Goal: Find specific page/section: Find specific page/section

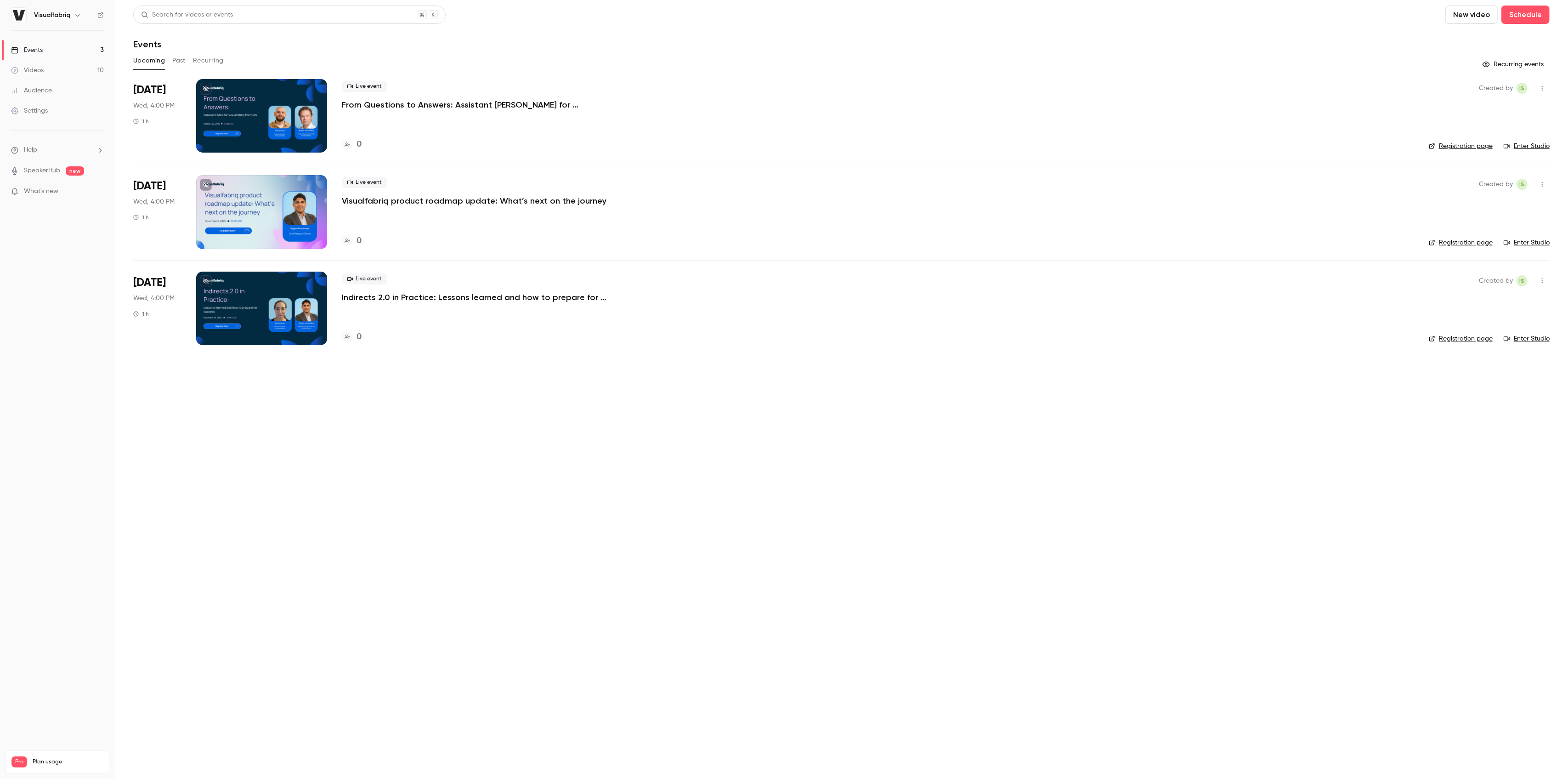
click at [41, 75] on link "Videos 10" at bounding box center [58, 70] width 115 height 20
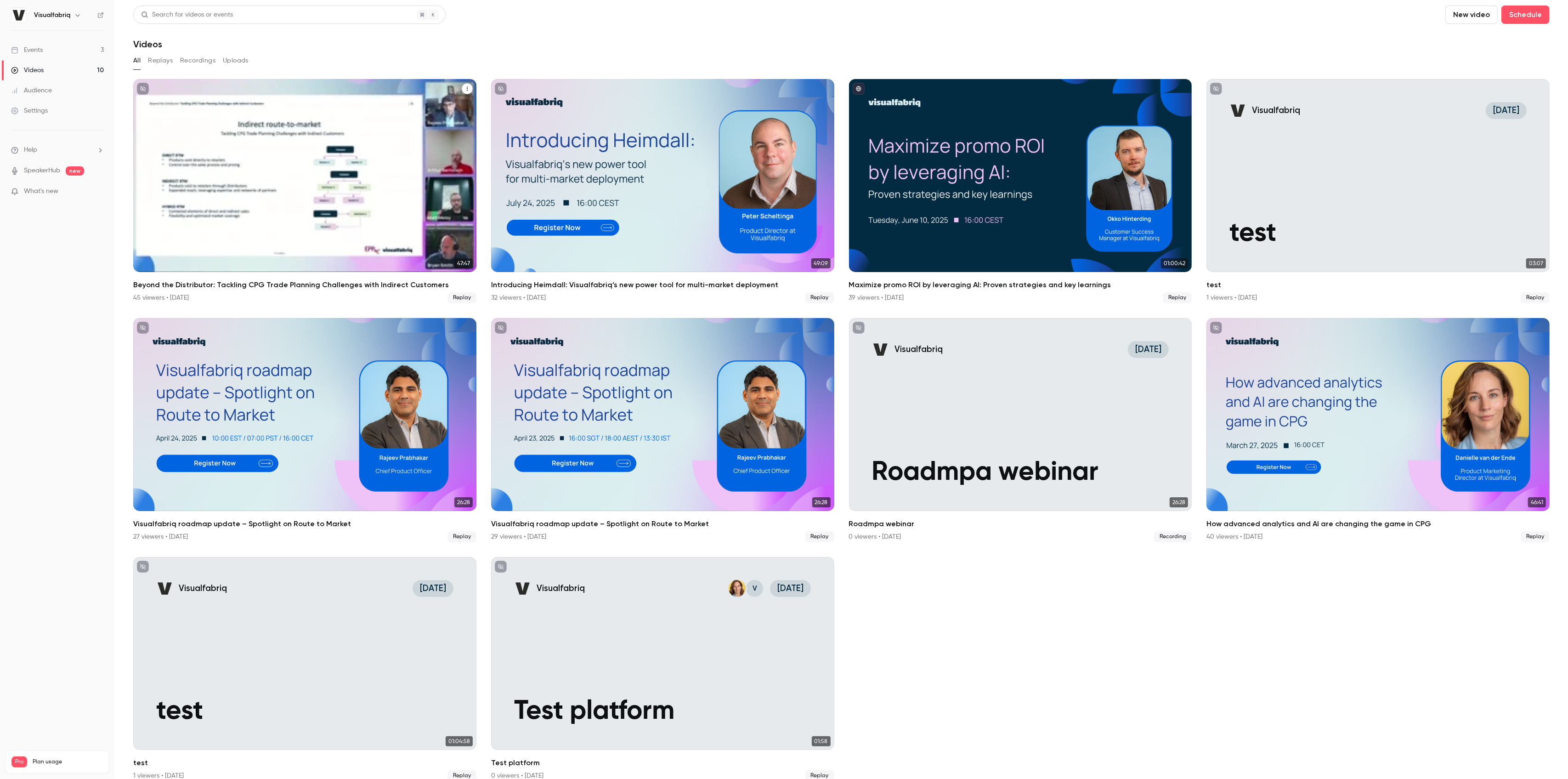
click at [298, 159] on div "Beyond the Distributor: Tackling CPG Trade Planning Challenges with Indirect Cu…" at bounding box center [304, 175] width 343 height 193
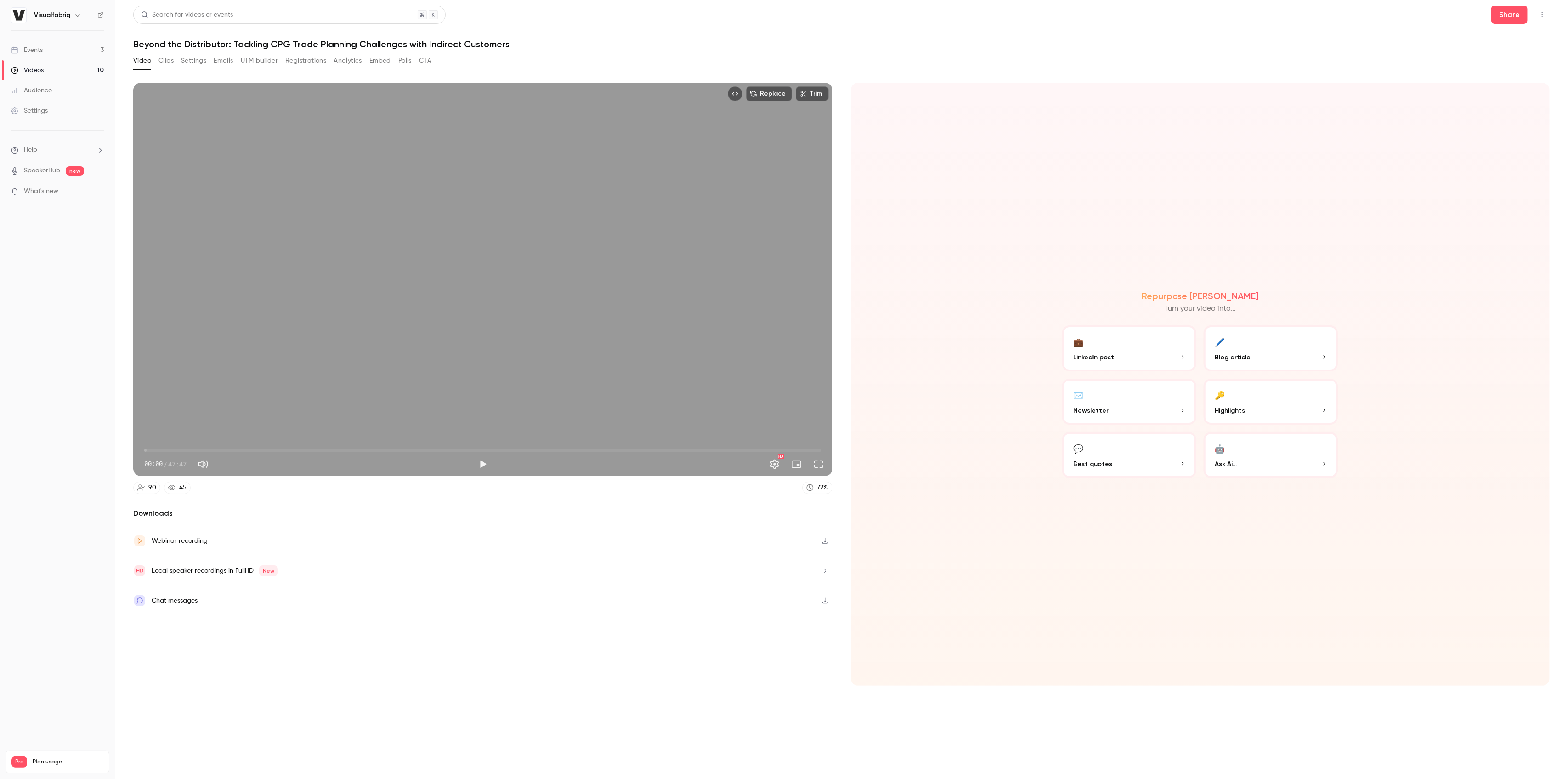
click at [33, 50] on div "Events" at bounding box center [26, 50] width 31 height 9
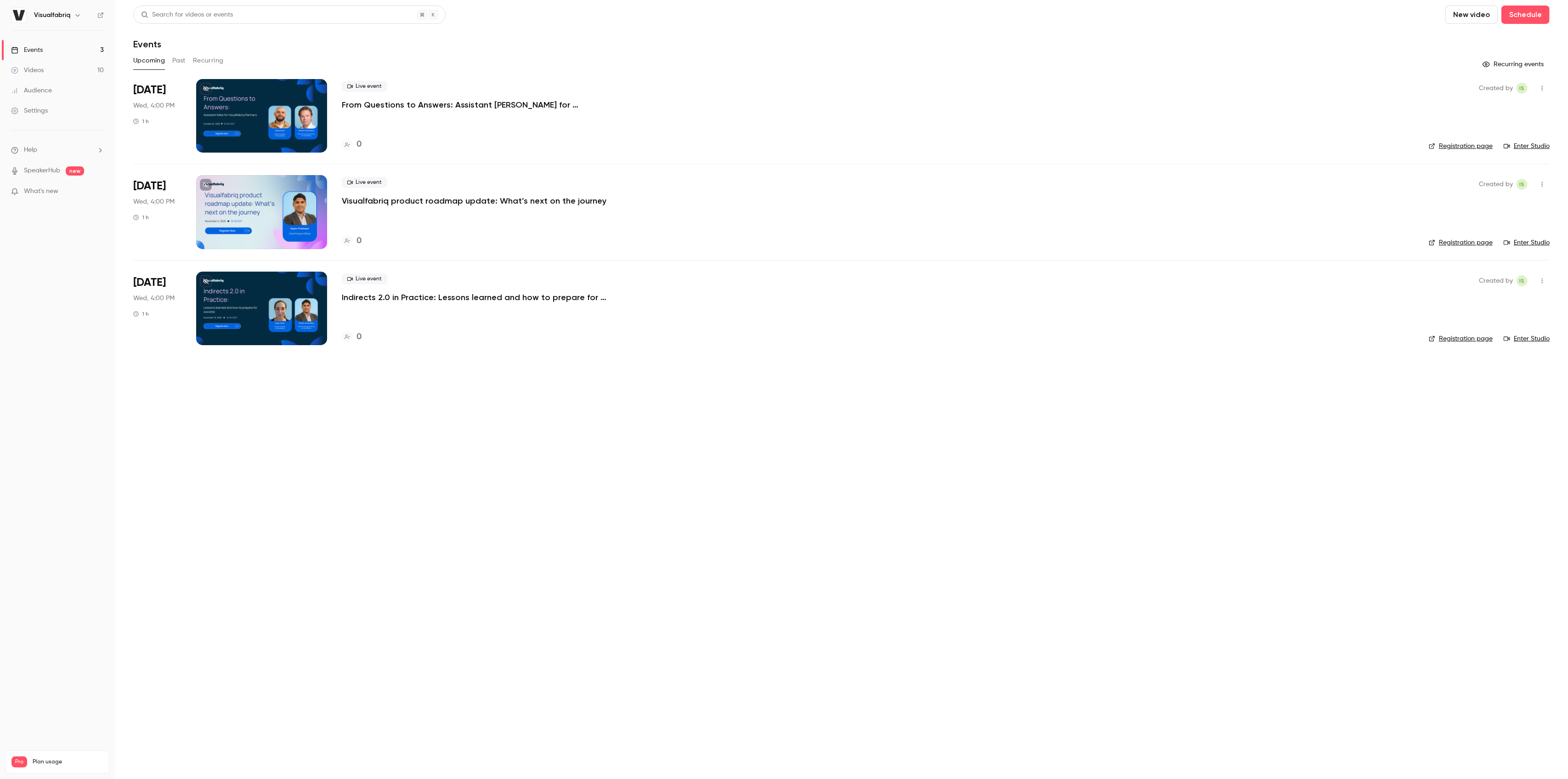
click at [251, 220] on div at bounding box center [262, 212] width 131 height 74
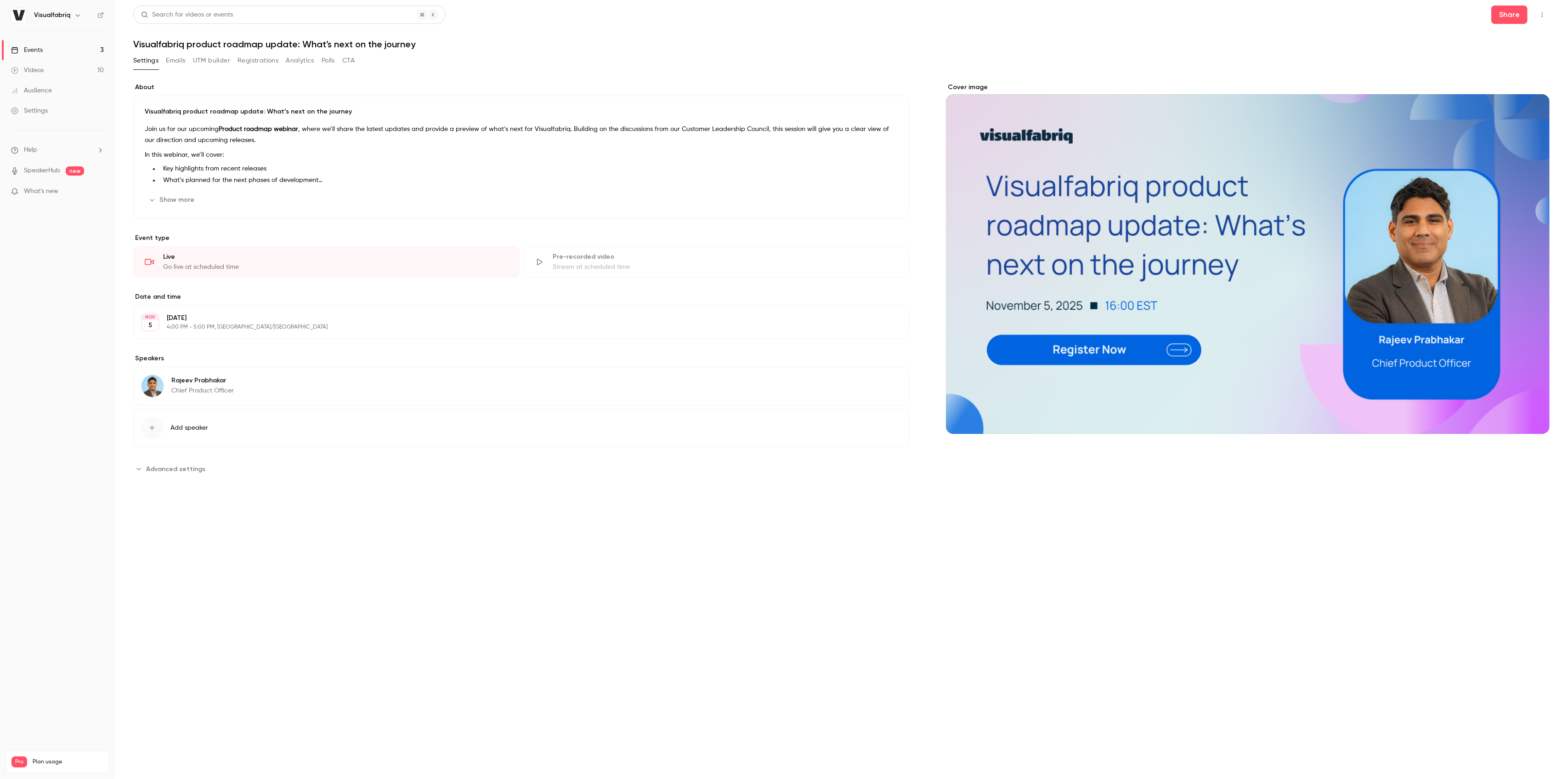
click at [326, 64] on button "Polls" at bounding box center [328, 61] width 13 height 15
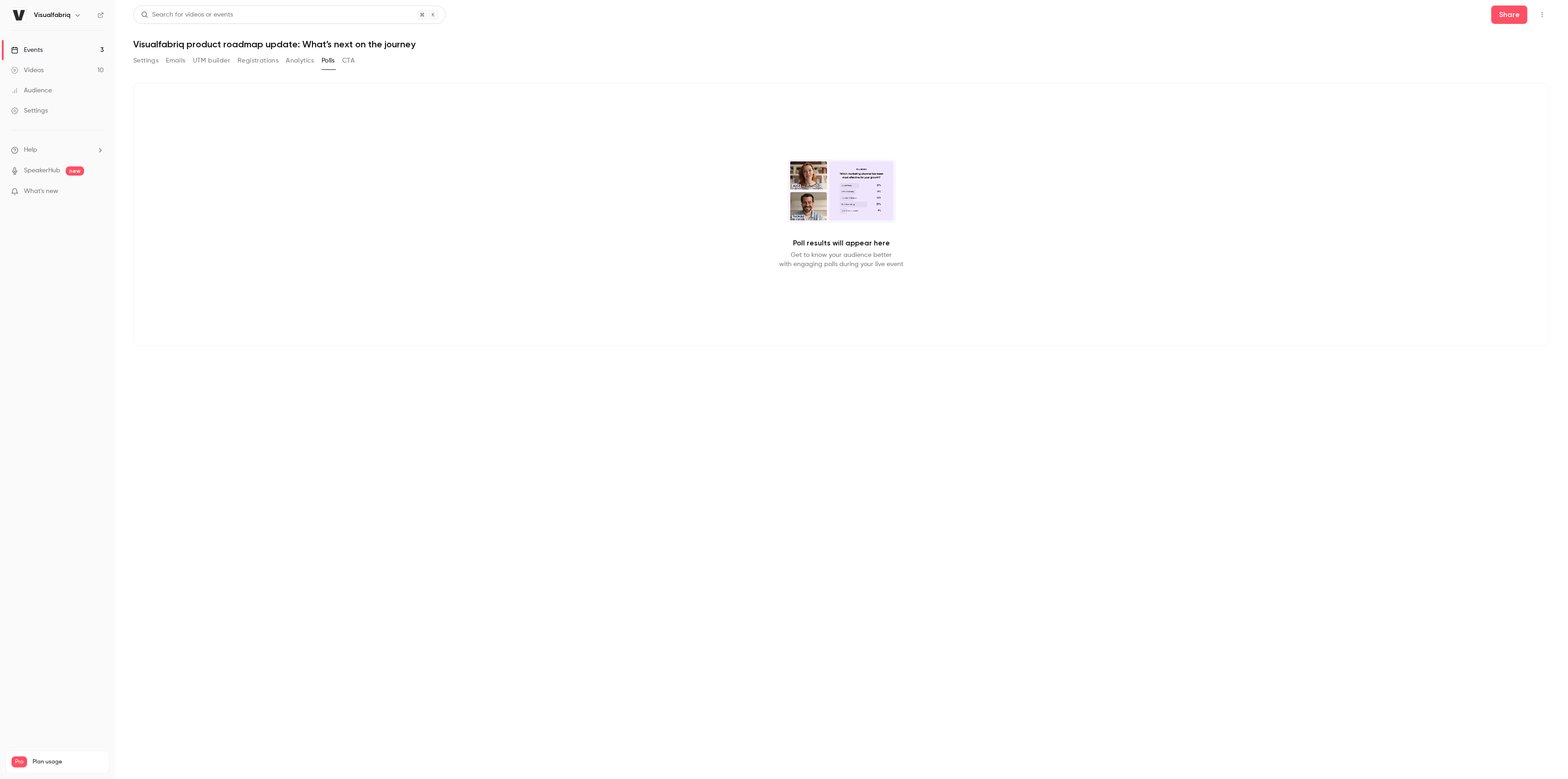
click at [352, 62] on button "CTA" at bounding box center [349, 61] width 13 height 15
click at [151, 62] on button "Settings" at bounding box center [146, 61] width 25 height 15
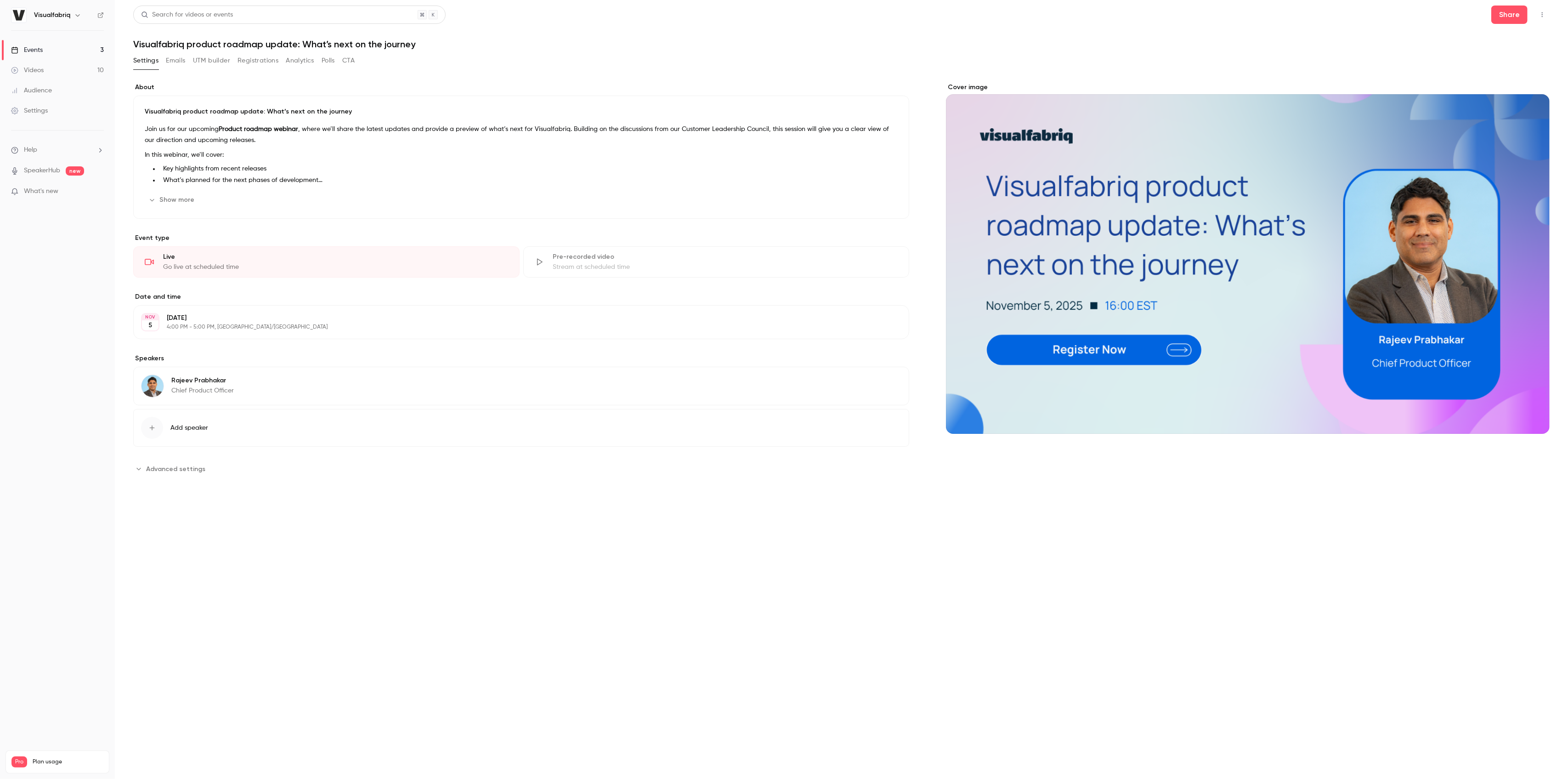
click at [179, 60] on button "Emails" at bounding box center [175, 61] width 19 height 15
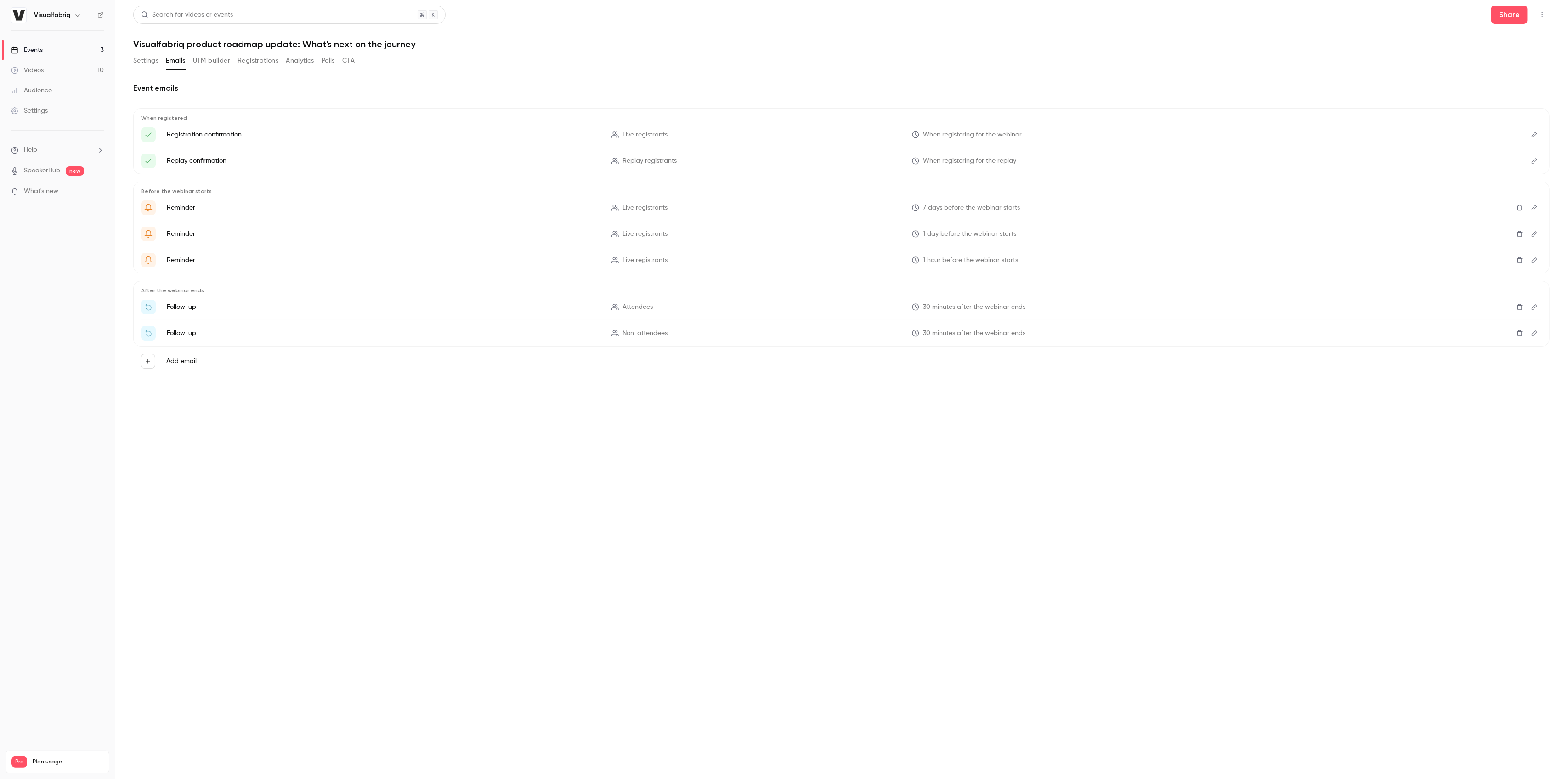
click at [206, 60] on button "UTM builder" at bounding box center [211, 61] width 37 height 15
click at [250, 61] on button "Registrations" at bounding box center [258, 61] width 41 height 15
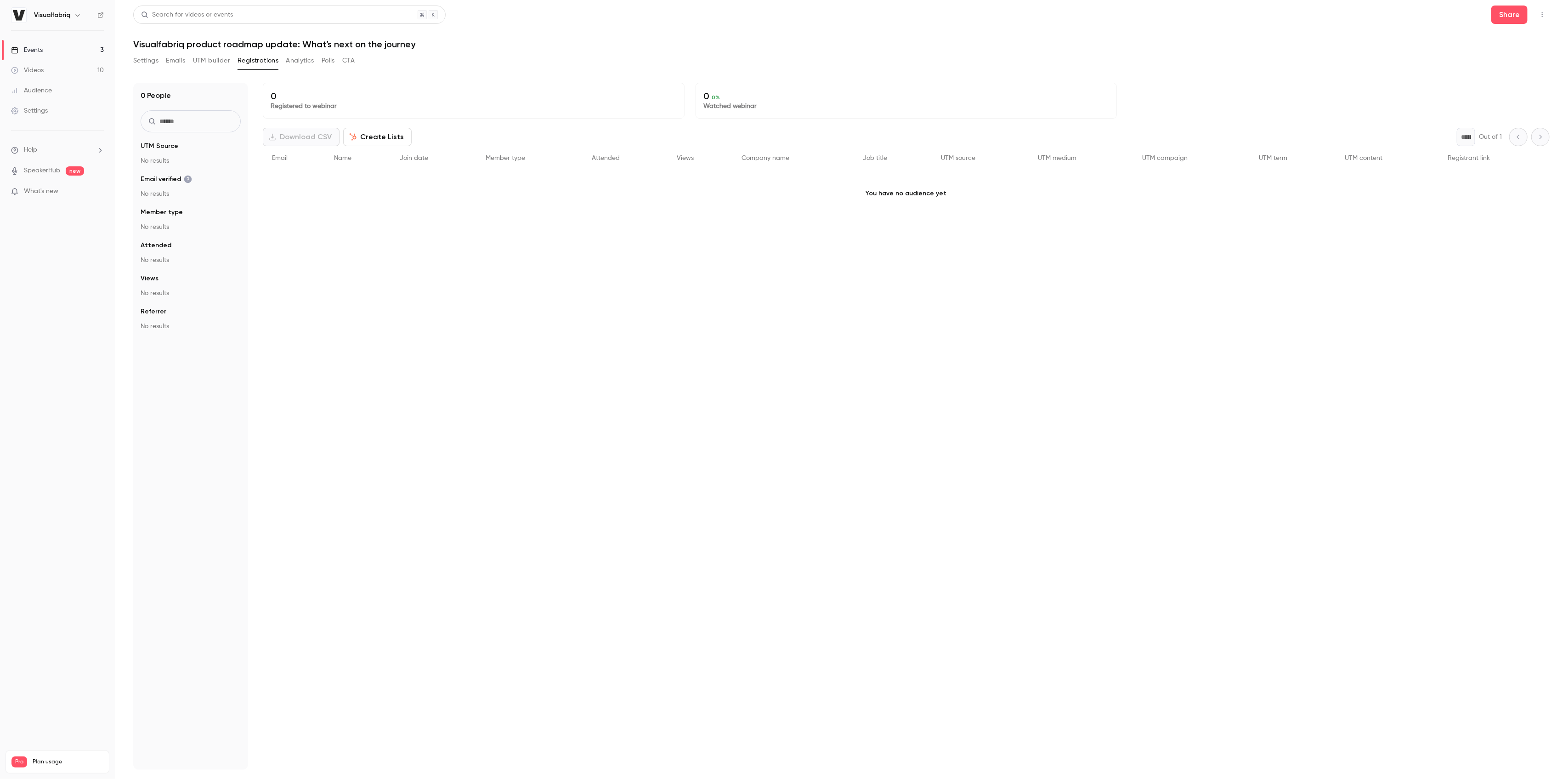
click at [300, 64] on button "Analytics" at bounding box center [300, 61] width 29 height 15
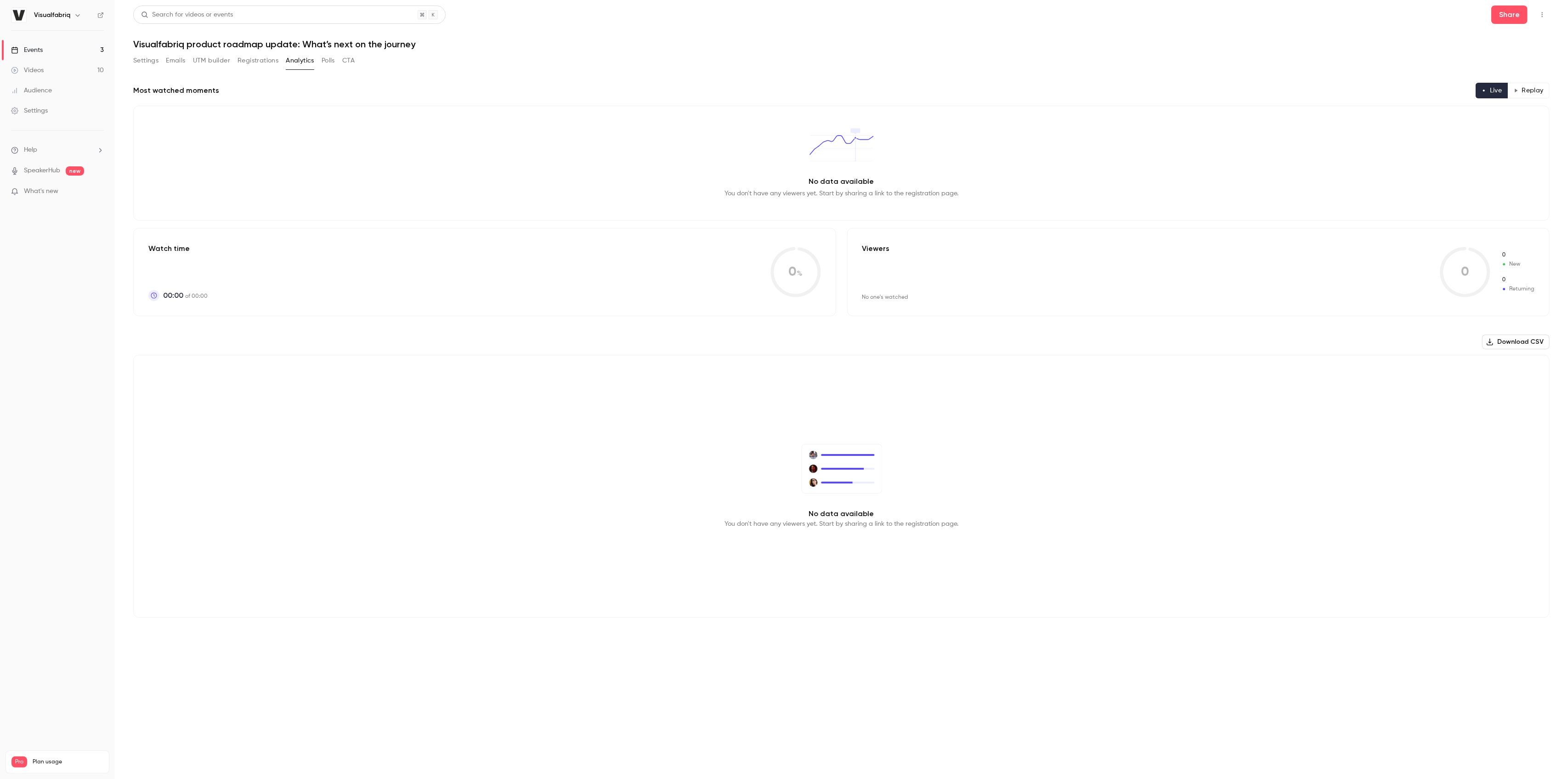
drag, startPoint x: 620, startPoint y: 416, endPoint x: 609, endPoint y: 412, distance: 11.7
click at [620, 416] on div "No data available You don't have any viewers yet. Start by sharing a link to th…" at bounding box center [841, 486] width 1416 height 263
click at [59, 171] on link "SpeakerHub" at bounding box center [42, 171] width 36 height 9
click at [56, 109] on link "Settings" at bounding box center [58, 110] width 115 height 20
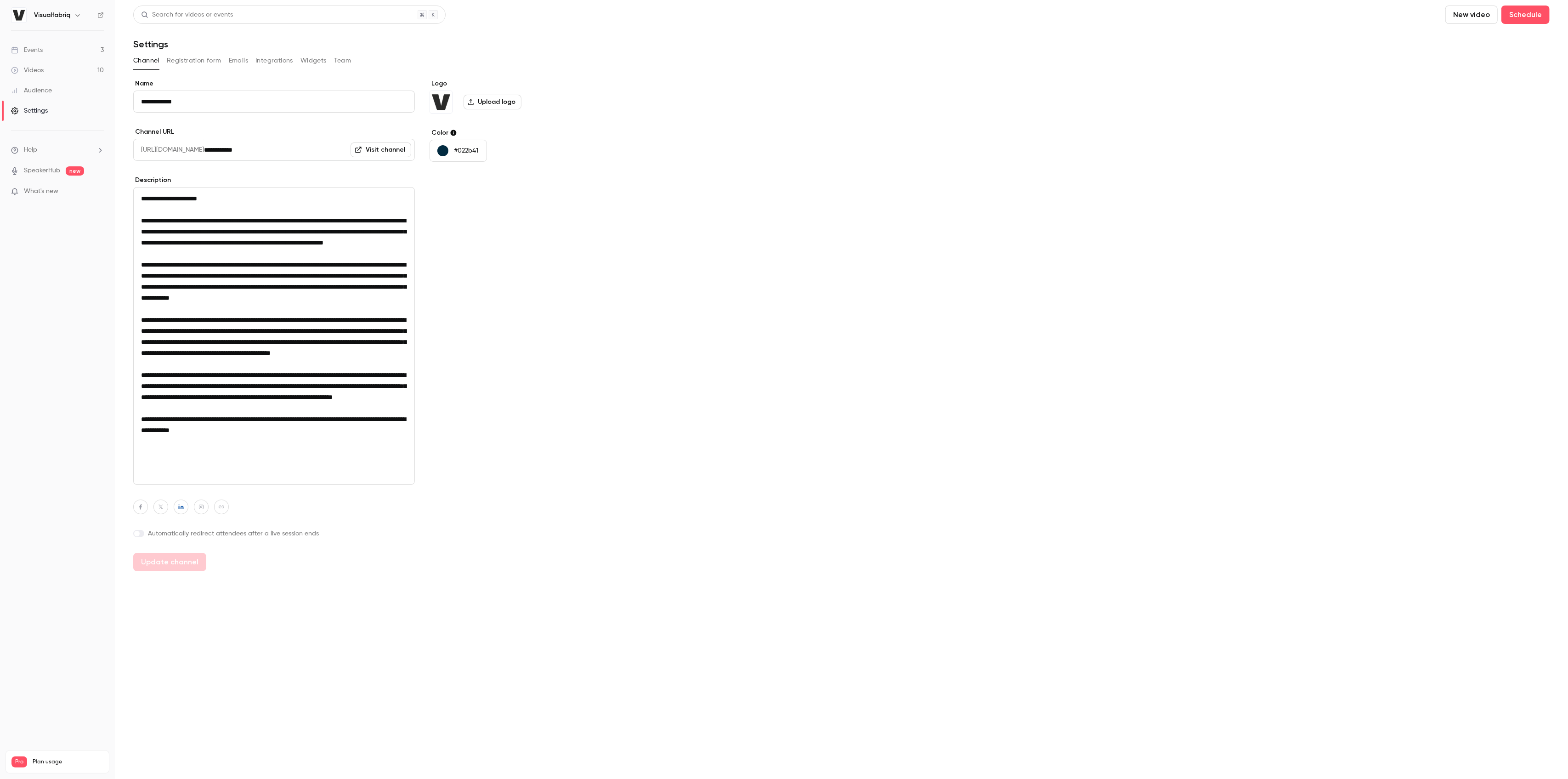
click at [201, 62] on button "Registration form" at bounding box center [194, 61] width 55 height 15
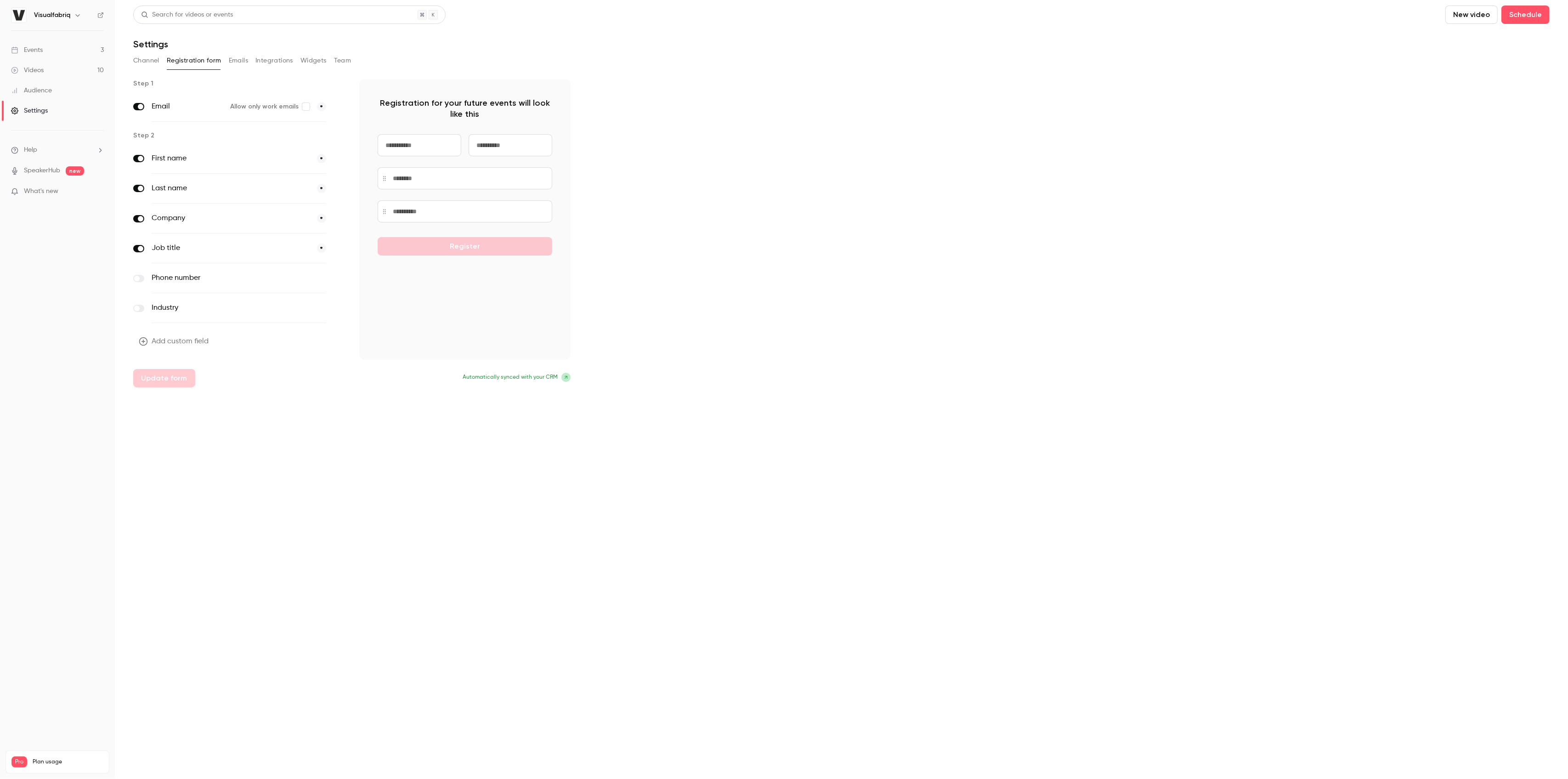
click at [246, 56] on button "Emails" at bounding box center [238, 61] width 19 height 15
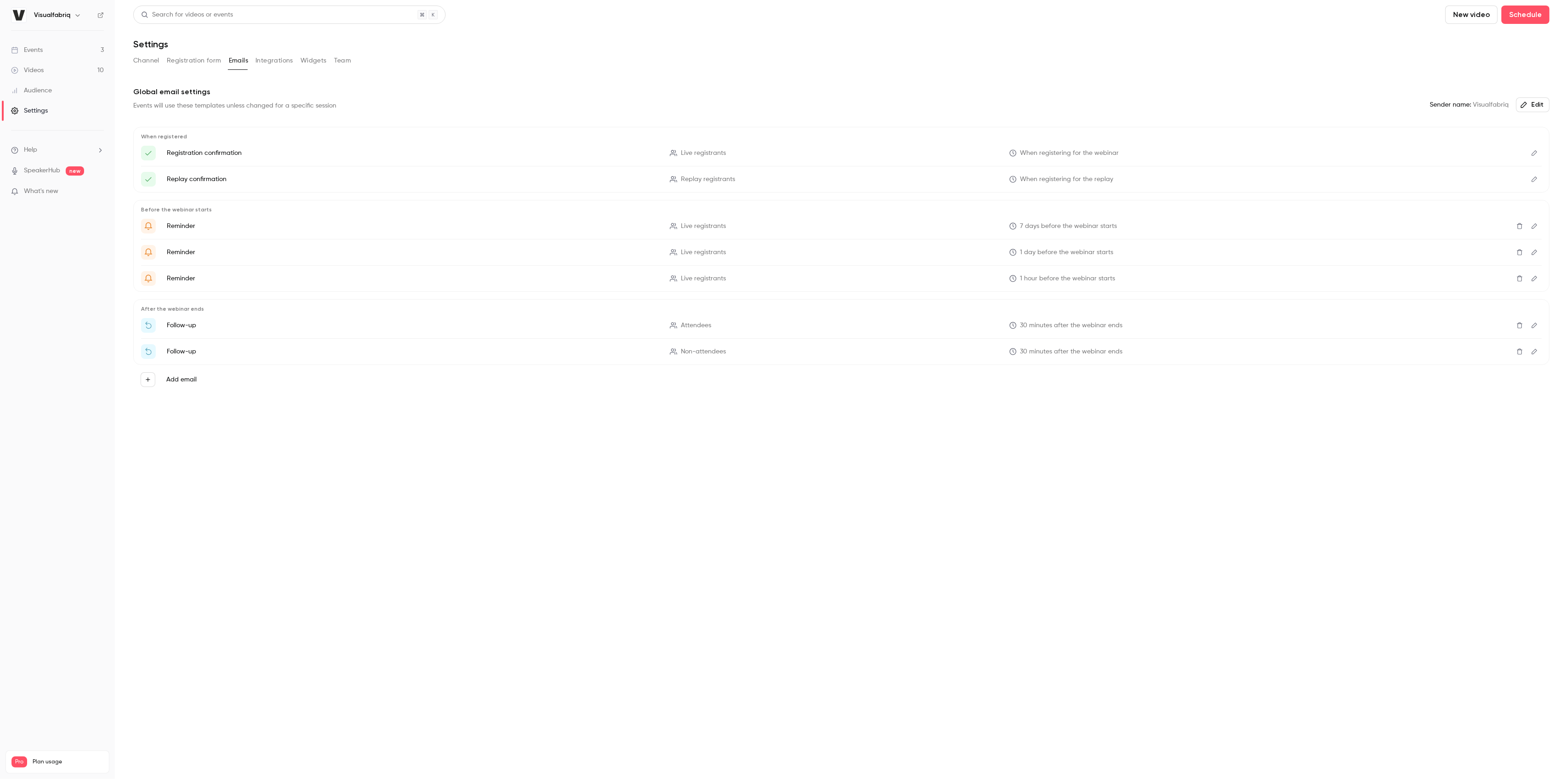
click at [281, 67] on button "Integrations" at bounding box center [274, 61] width 37 height 15
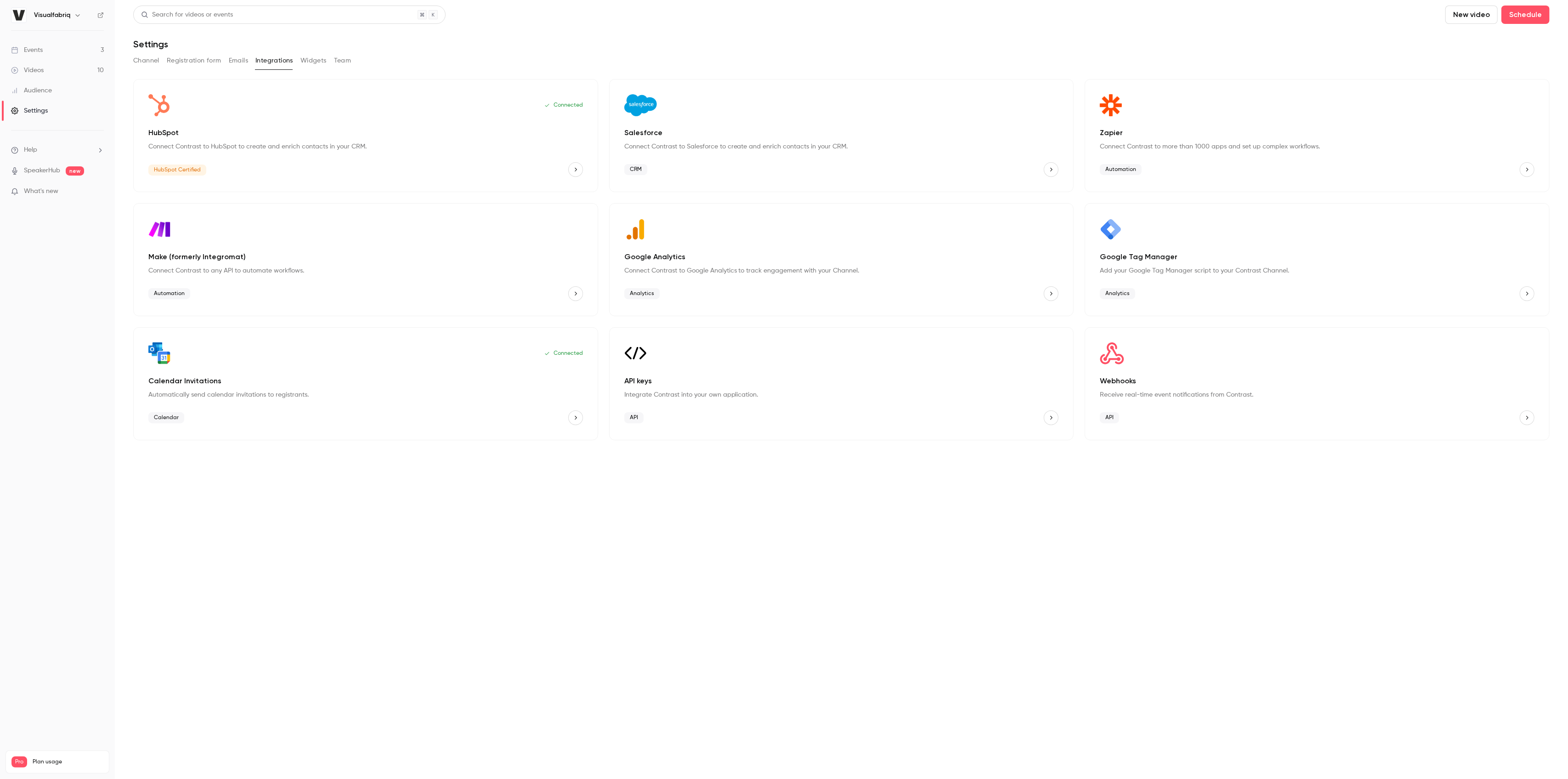
click at [322, 59] on button "Widgets" at bounding box center [313, 61] width 26 height 15
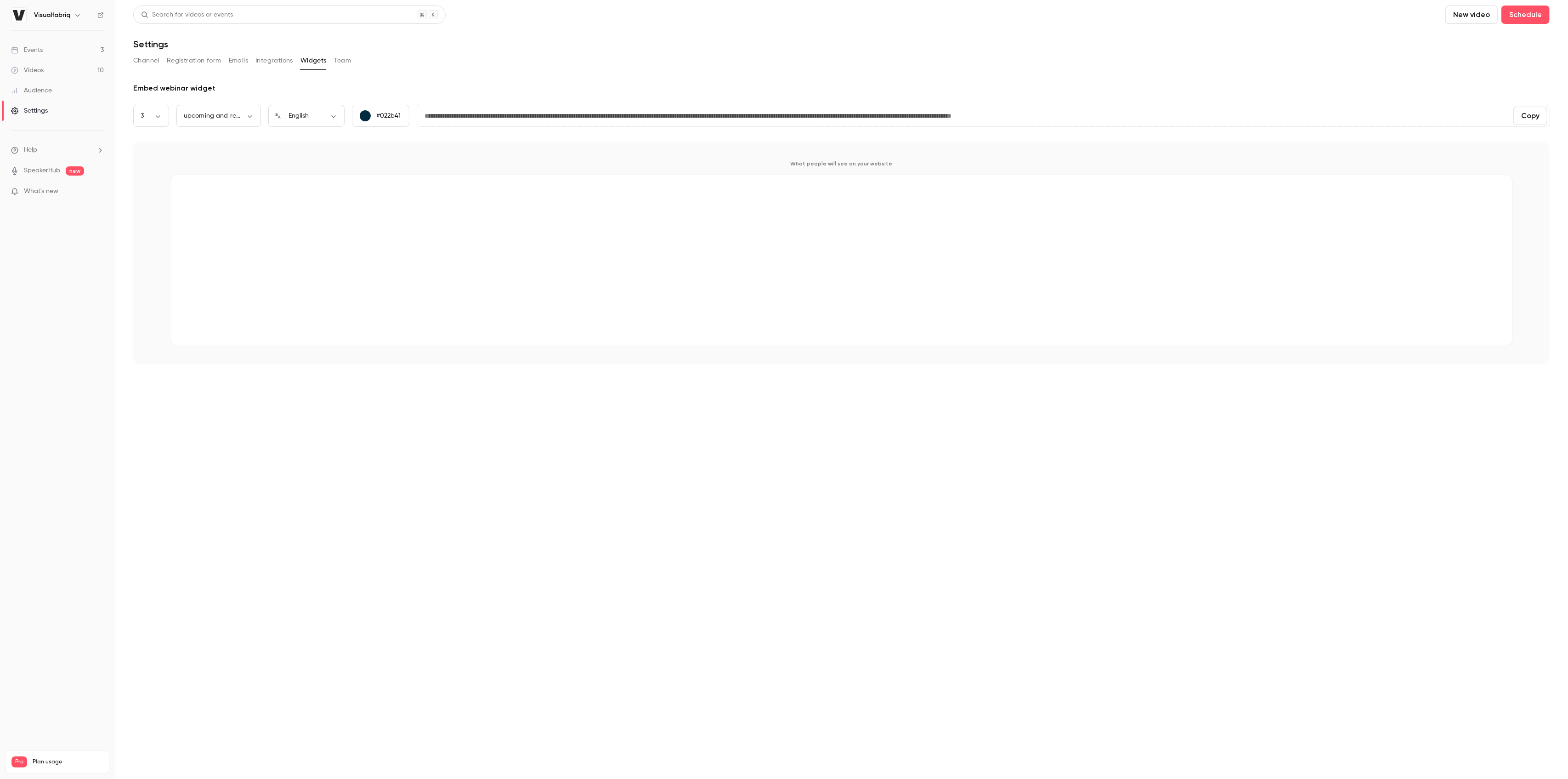
click at [338, 58] on button "Team" at bounding box center [342, 61] width 17 height 15
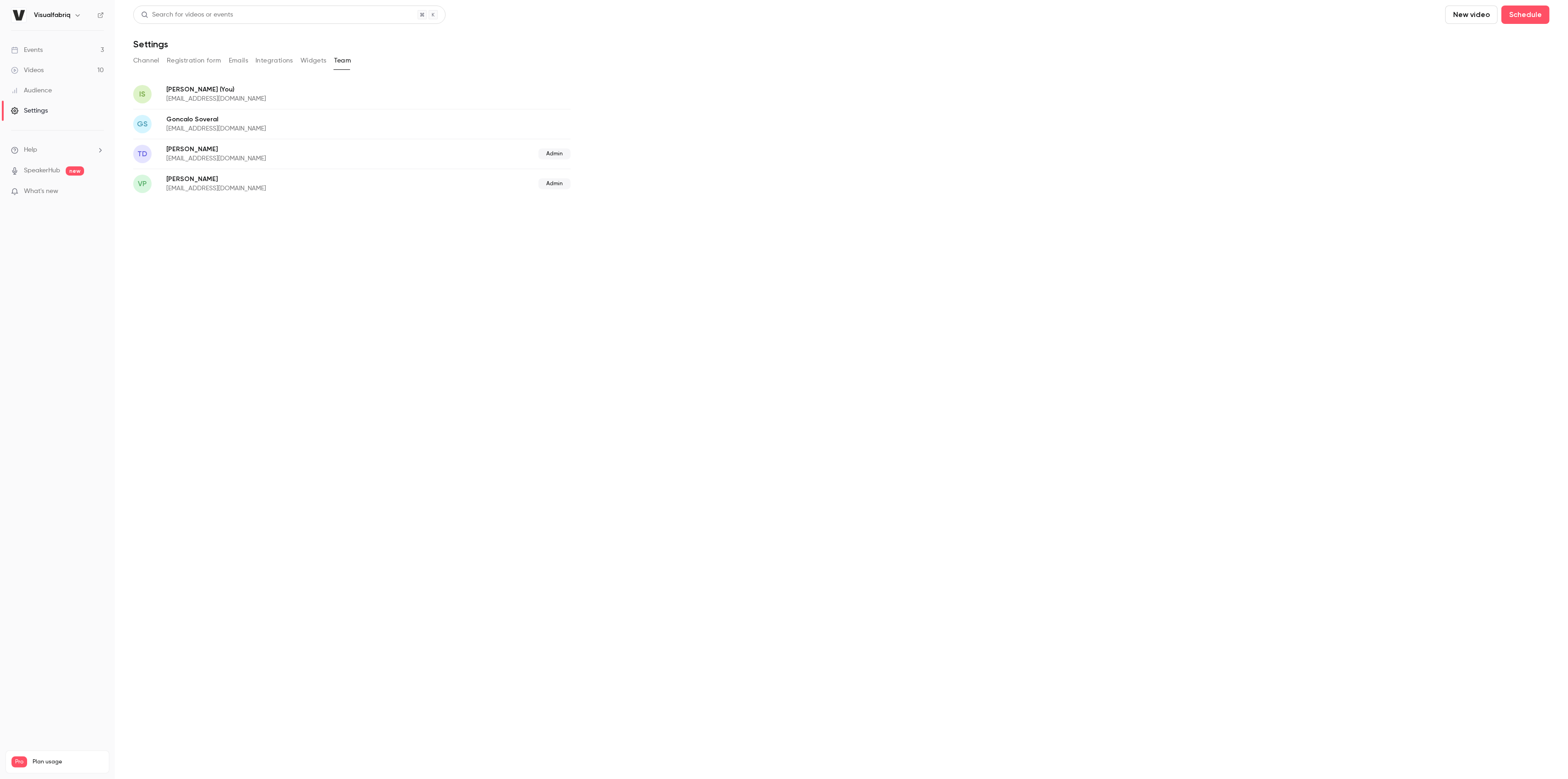
click at [189, 61] on button "Registration form" at bounding box center [194, 61] width 55 height 15
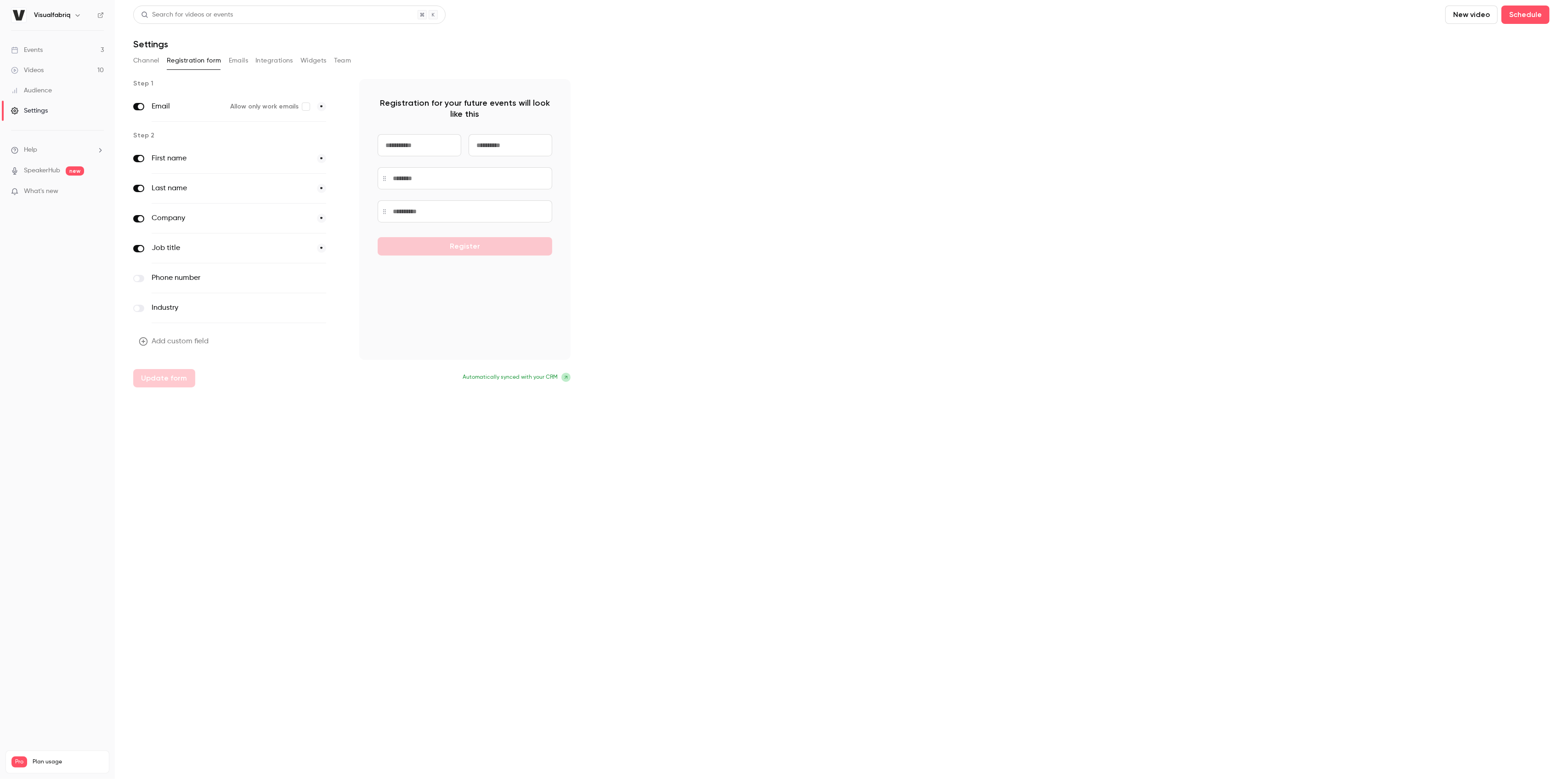
click at [150, 57] on button "Channel" at bounding box center [146, 61] width 26 height 15
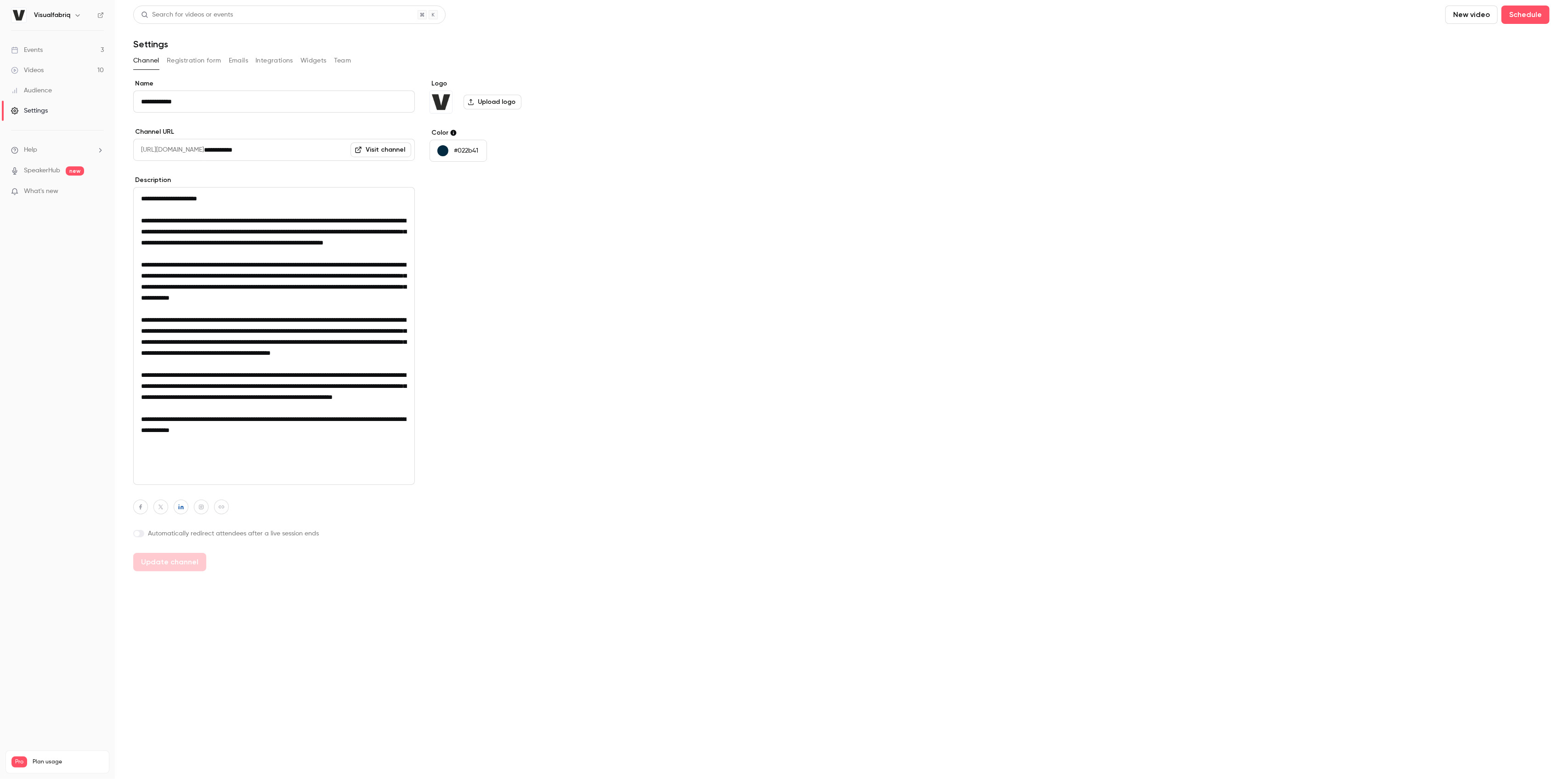
click at [181, 60] on button "Registration form" at bounding box center [194, 61] width 55 height 15
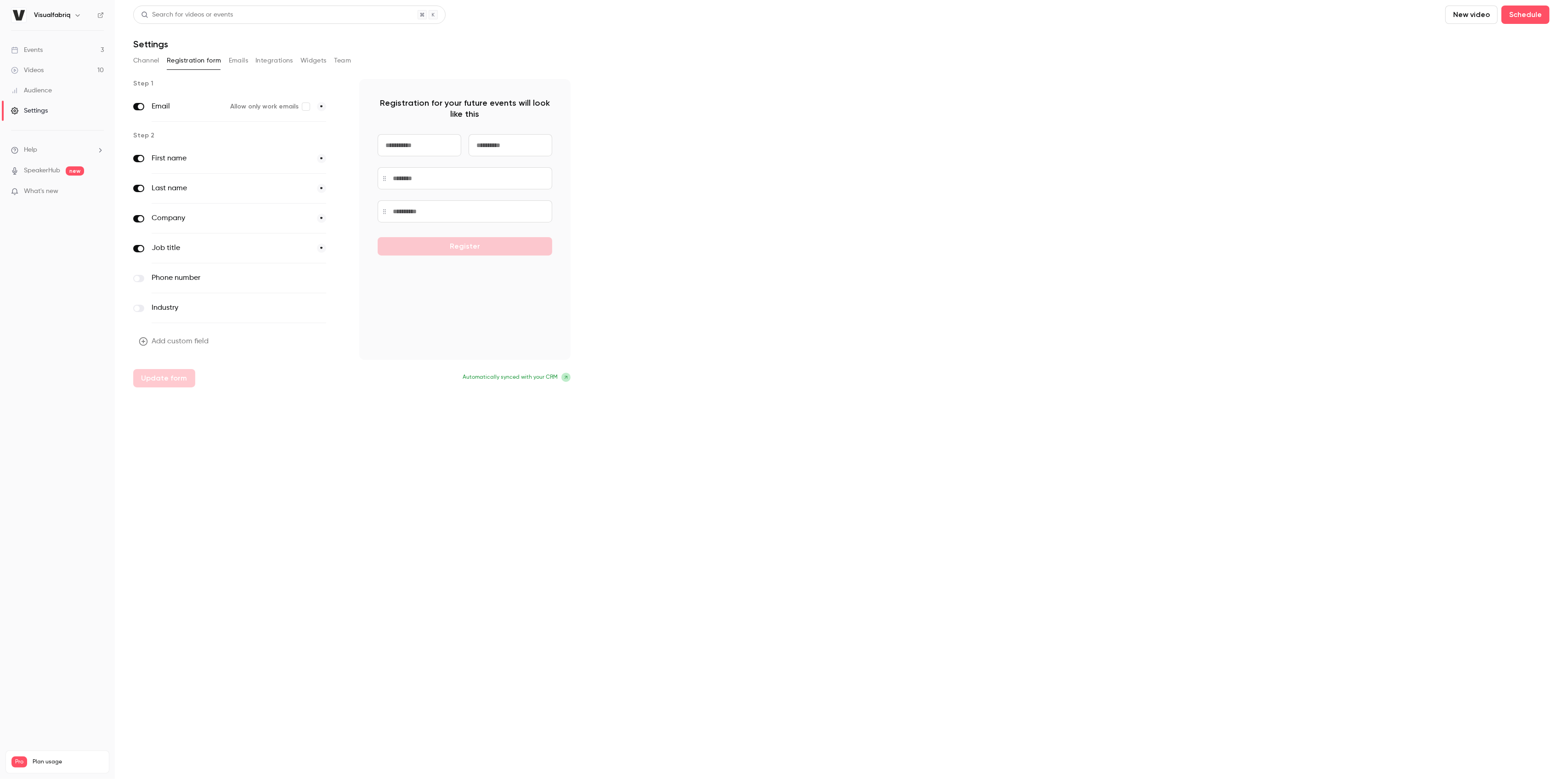
click at [242, 62] on button "Emails" at bounding box center [238, 61] width 19 height 15
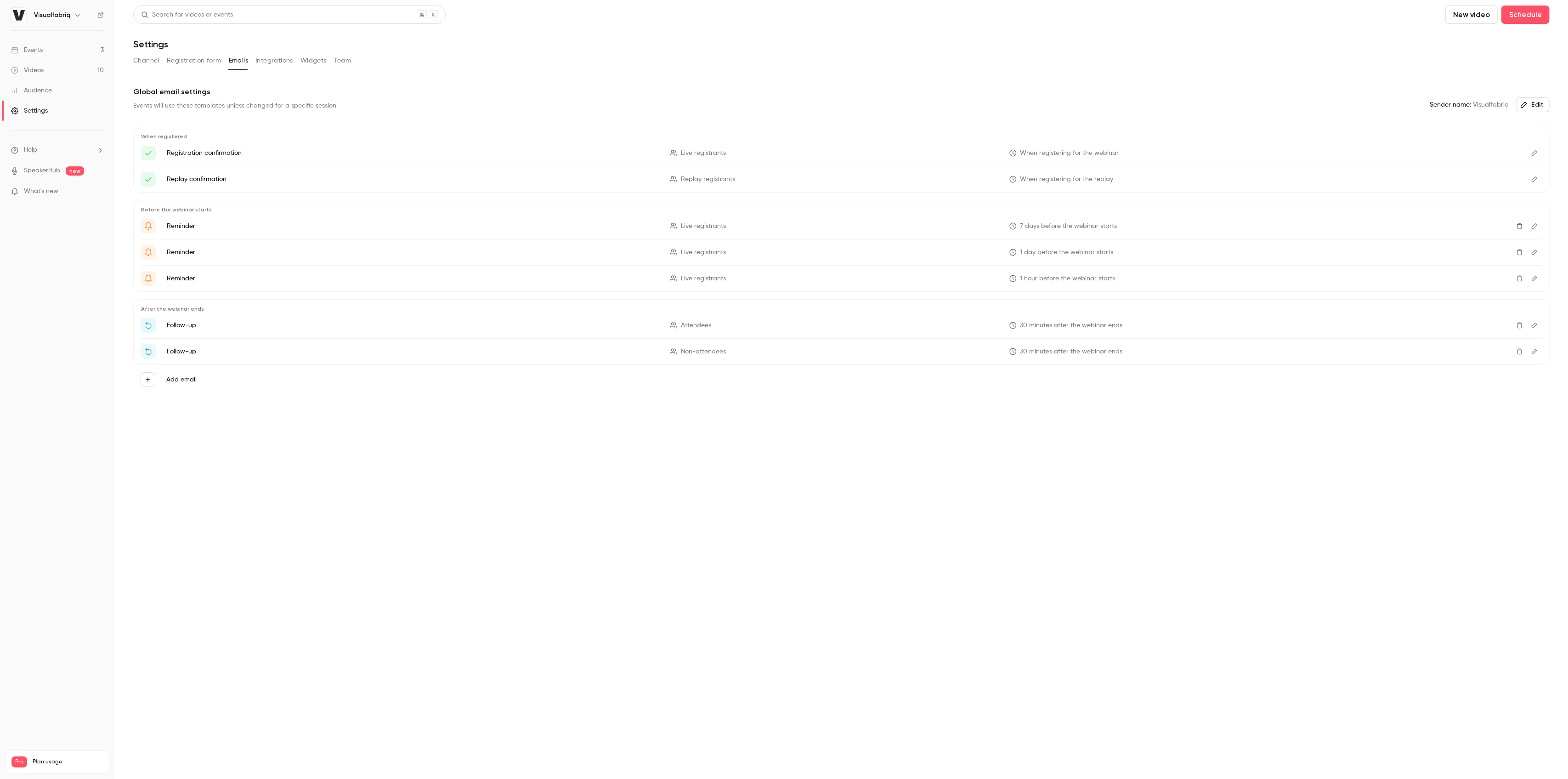
click at [33, 86] on div "Audience" at bounding box center [31, 90] width 41 height 9
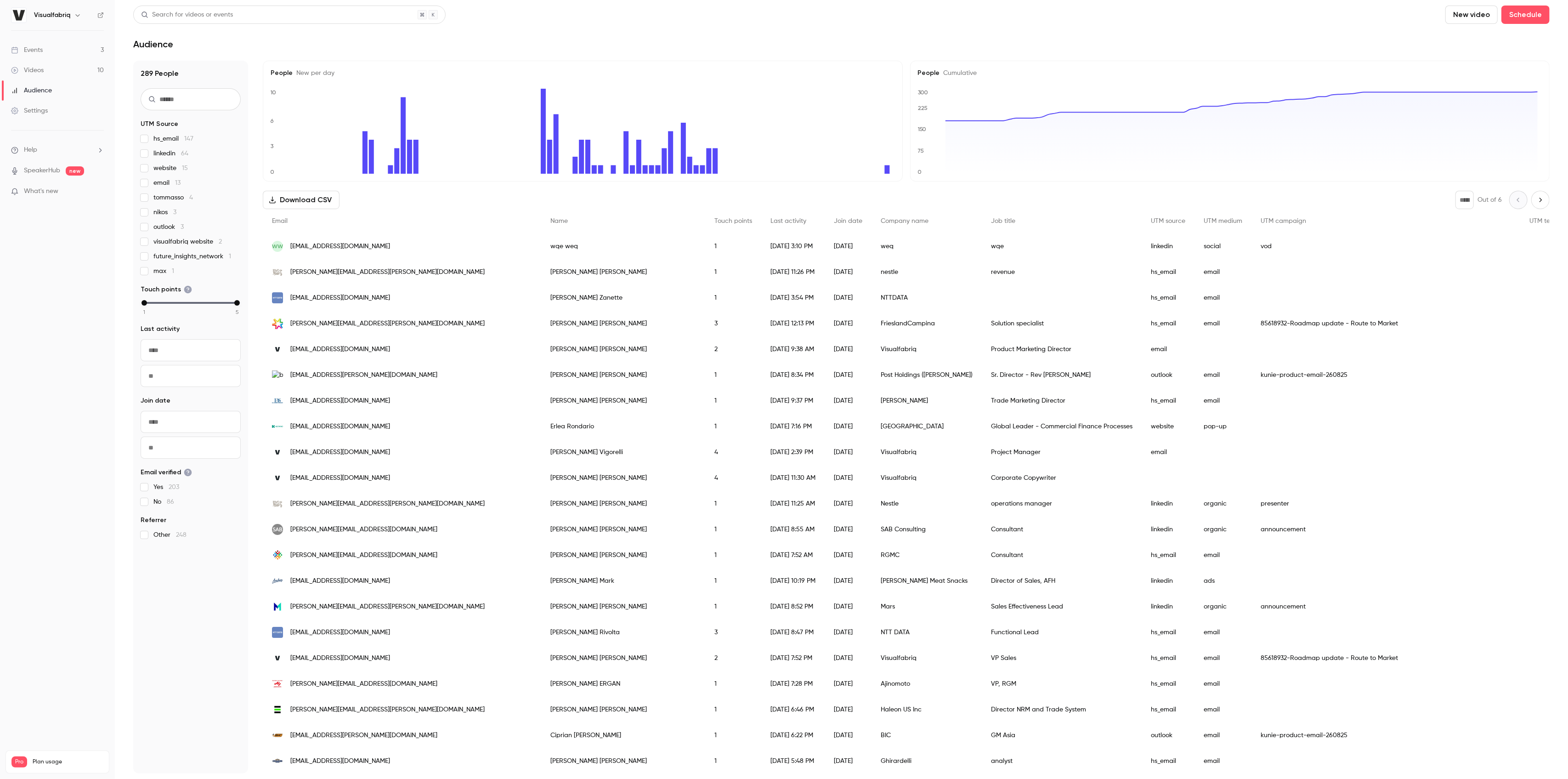
click at [35, 81] on link "Audience" at bounding box center [58, 90] width 115 height 20
click at [34, 68] on div "Videos" at bounding box center [27, 70] width 33 height 9
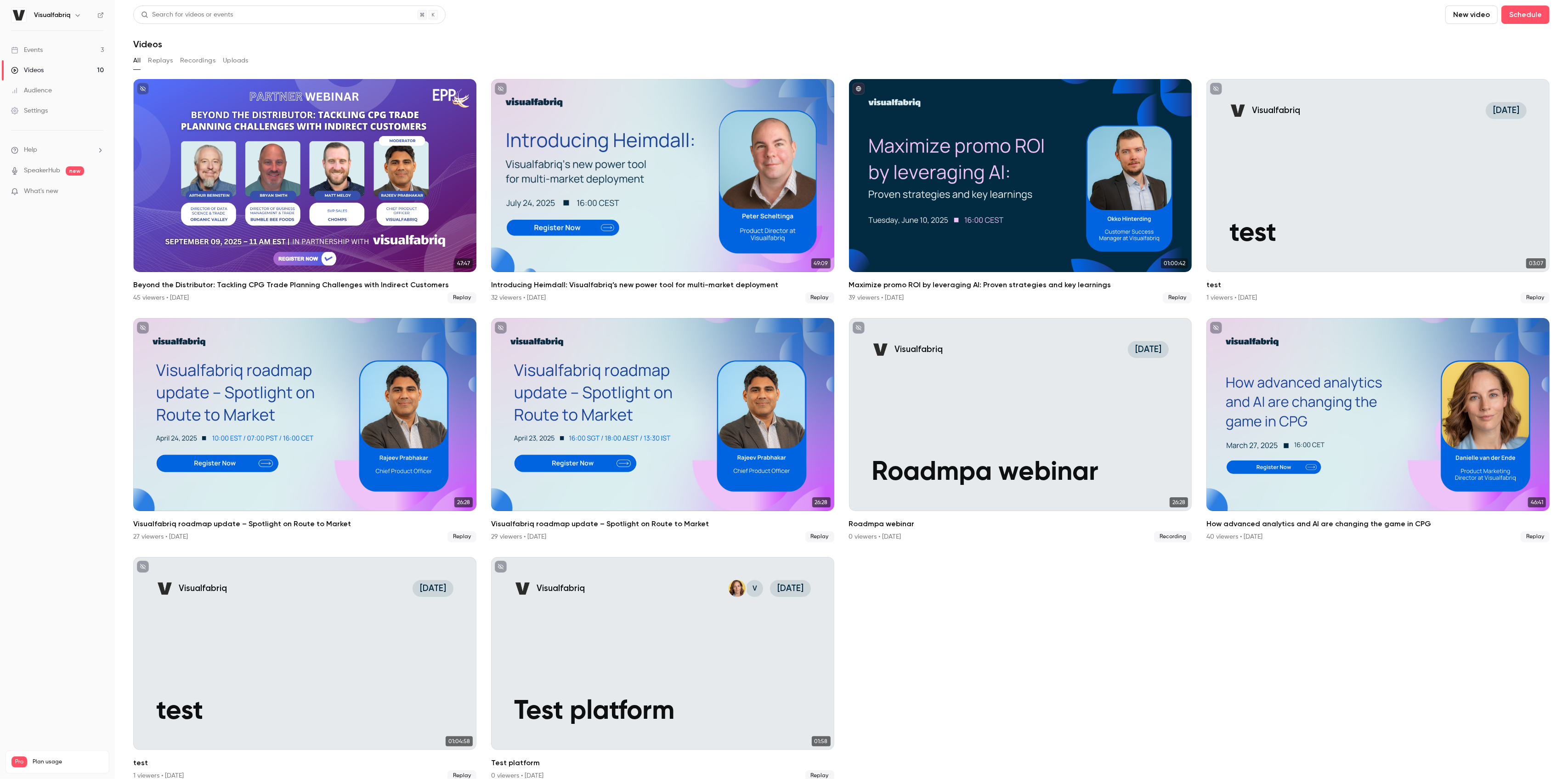
click at [40, 55] on link "Events 3" at bounding box center [58, 50] width 115 height 20
